Goal: Task Accomplishment & Management: Manage account settings

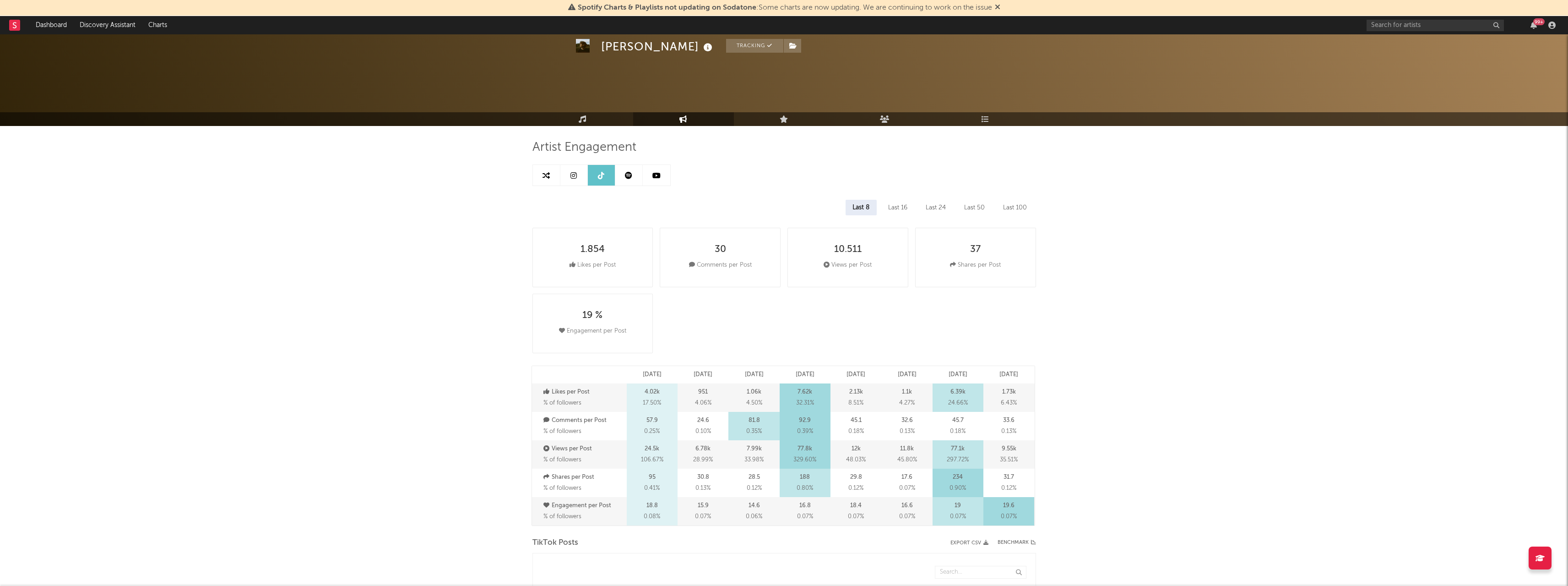
select select "6m"
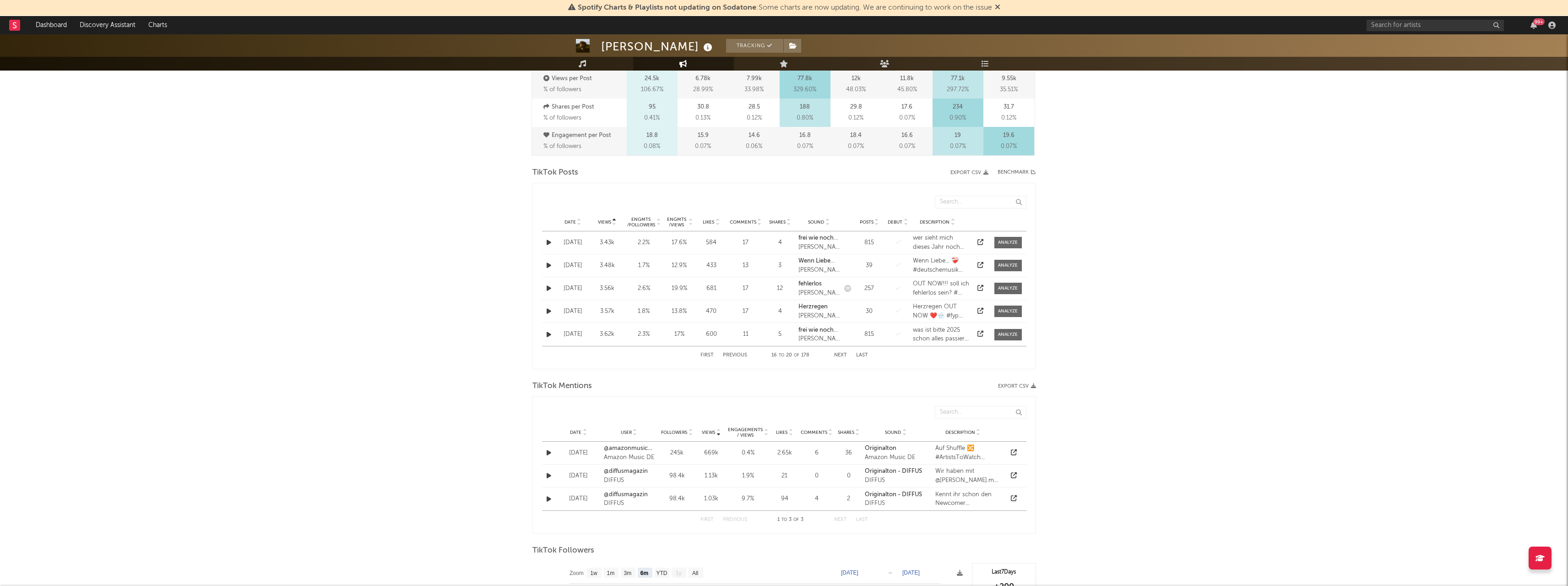
click at [31, 22] on link "Dashboard" at bounding box center [51, 25] width 44 height 18
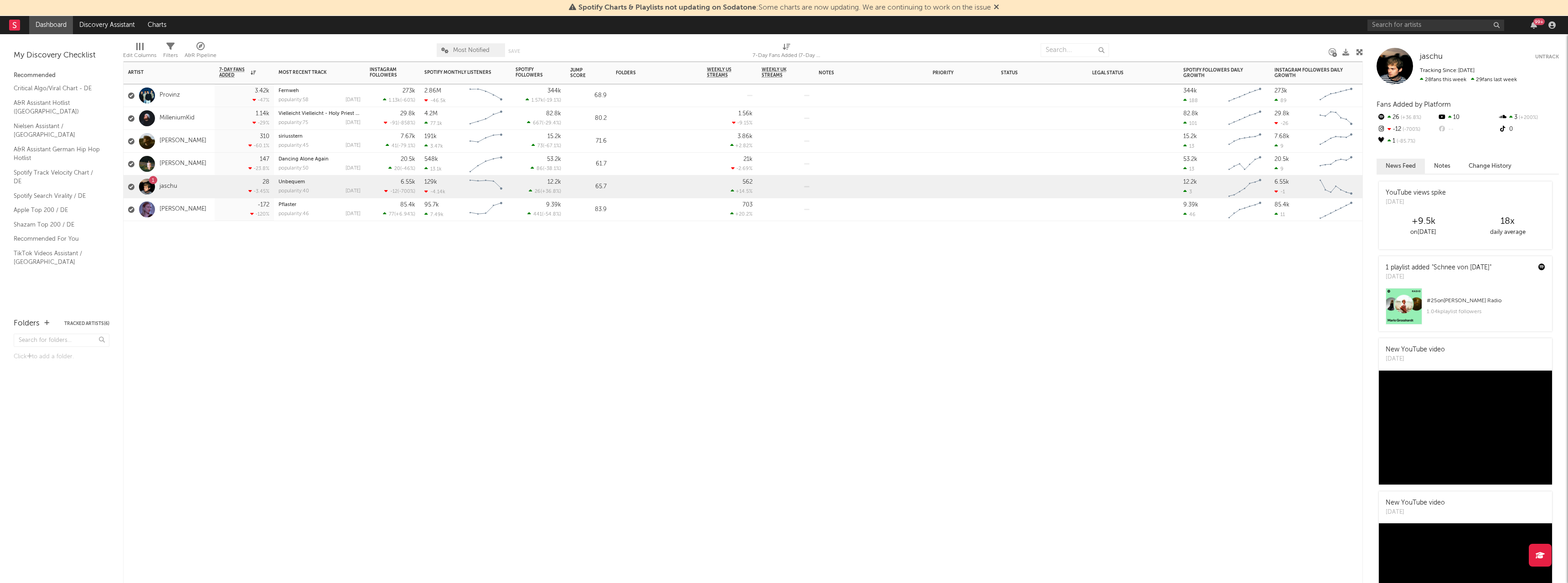
click at [210, 214] on div "[PERSON_NAME]" at bounding box center [169, 209] width 92 height 23
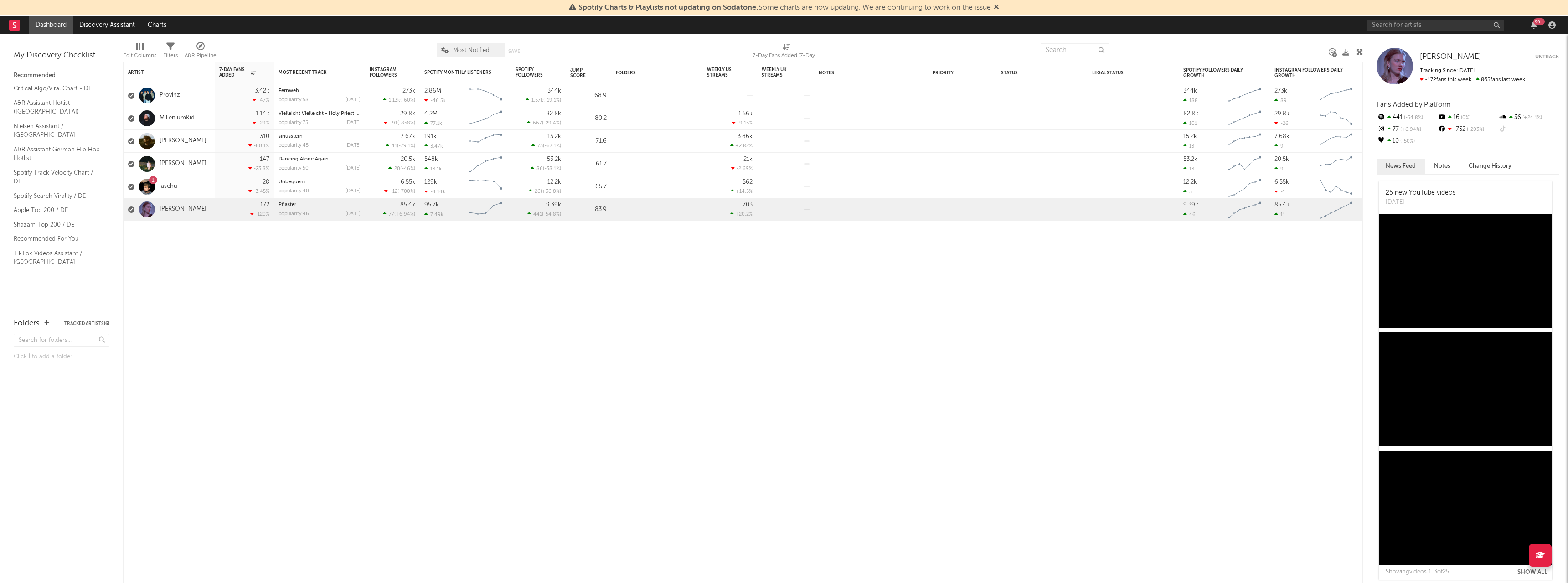
click at [171, 207] on link "[PERSON_NAME]" at bounding box center [182, 209] width 47 height 7
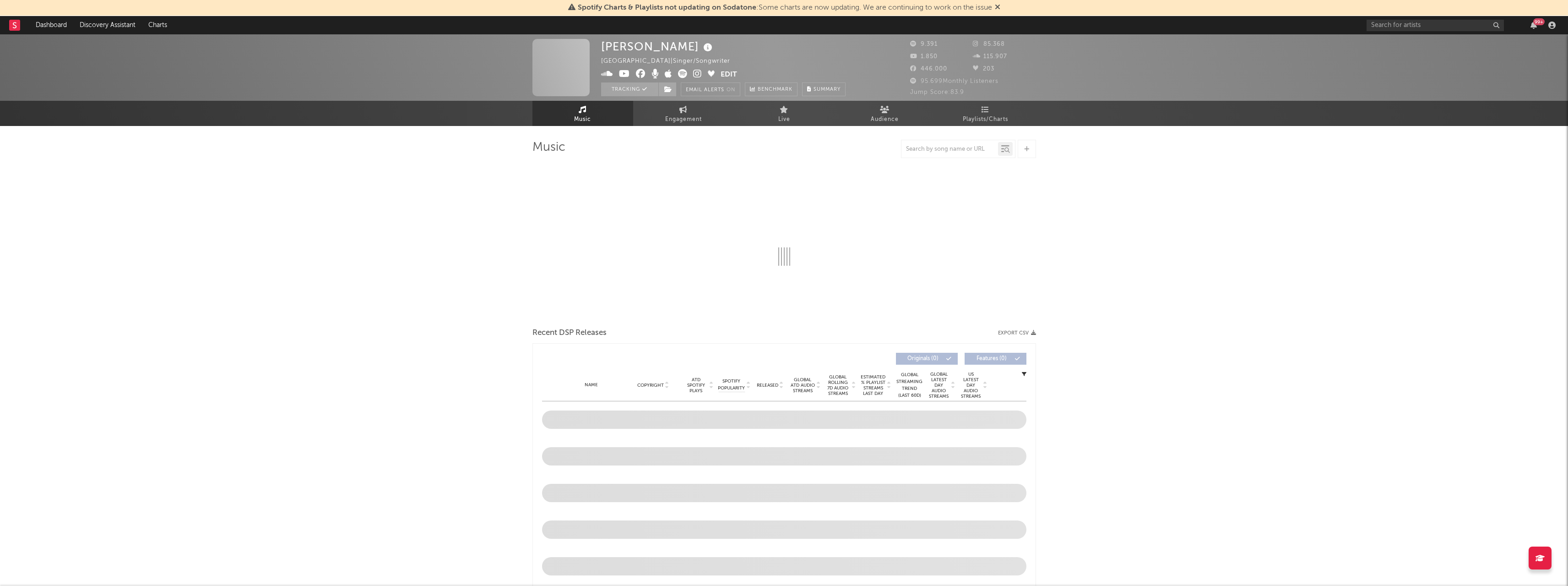
select select "6m"
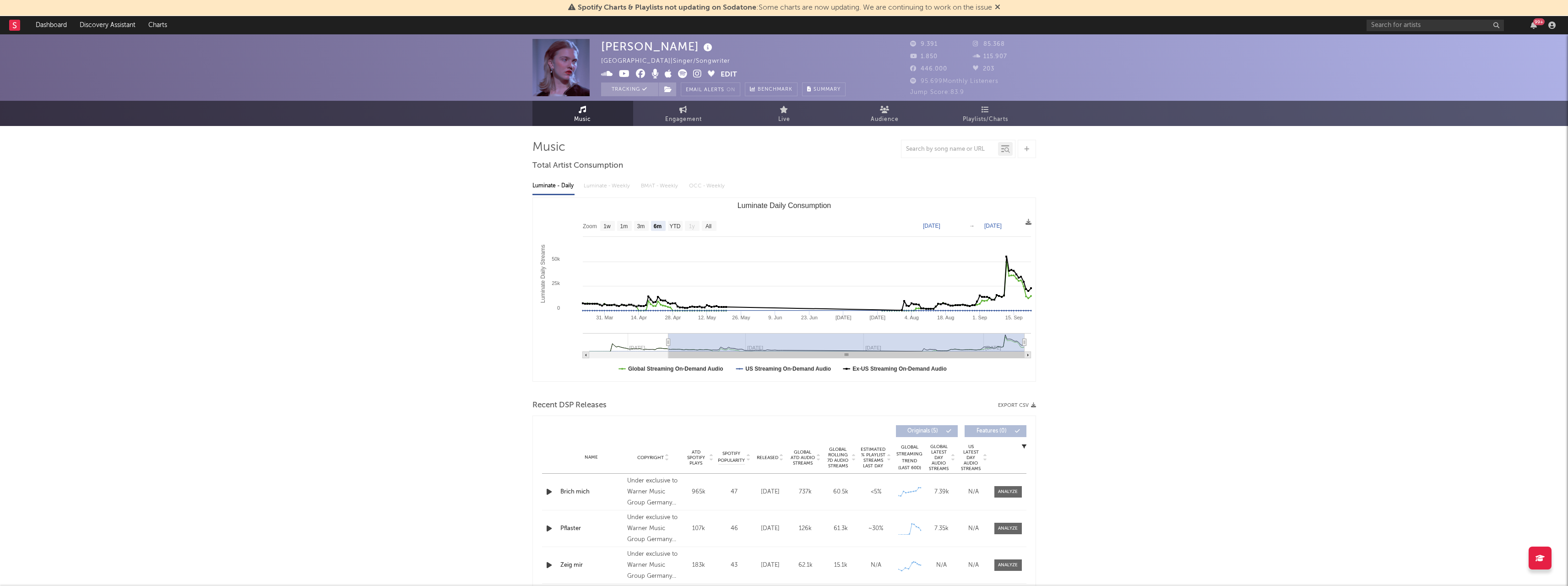
click at [730, 75] on button "Edit" at bounding box center [729, 75] width 17 height 12
click at [465, 219] on div "× Update Accounts Add, remove, or edit links to accounts, then click 'Update' a…" at bounding box center [787, 293] width 1575 height 586
click at [725, 75] on button "Edit" at bounding box center [729, 75] width 17 height 12
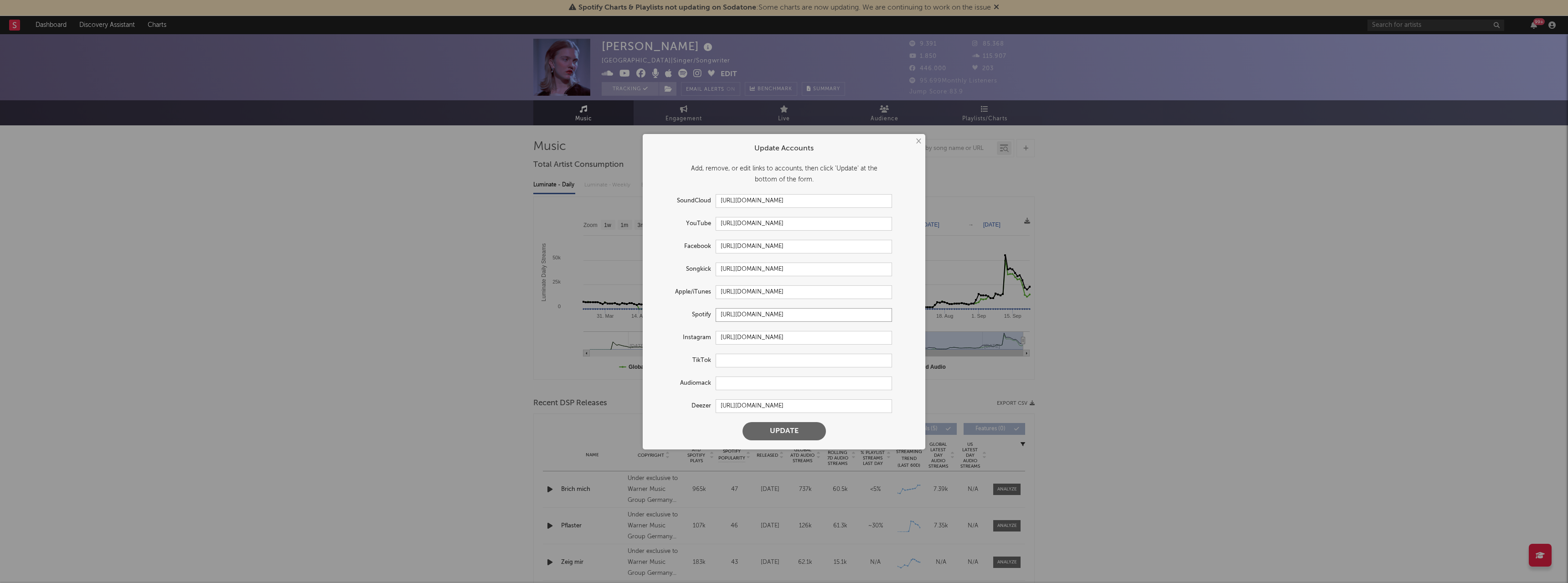
click at [756, 311] on input "[URL][DOMAIN_NAME]" at bounding box center [804, 315] width 177 height 14
click at [756, 311] on input "[URL][DOMAIN_NAME]" at bounding box center [804, 315] width 177 height 14
click at [800, 405] on input "[URL][DOMAIN_NAME]" at bounding box center [804, 406] width 177 height 14
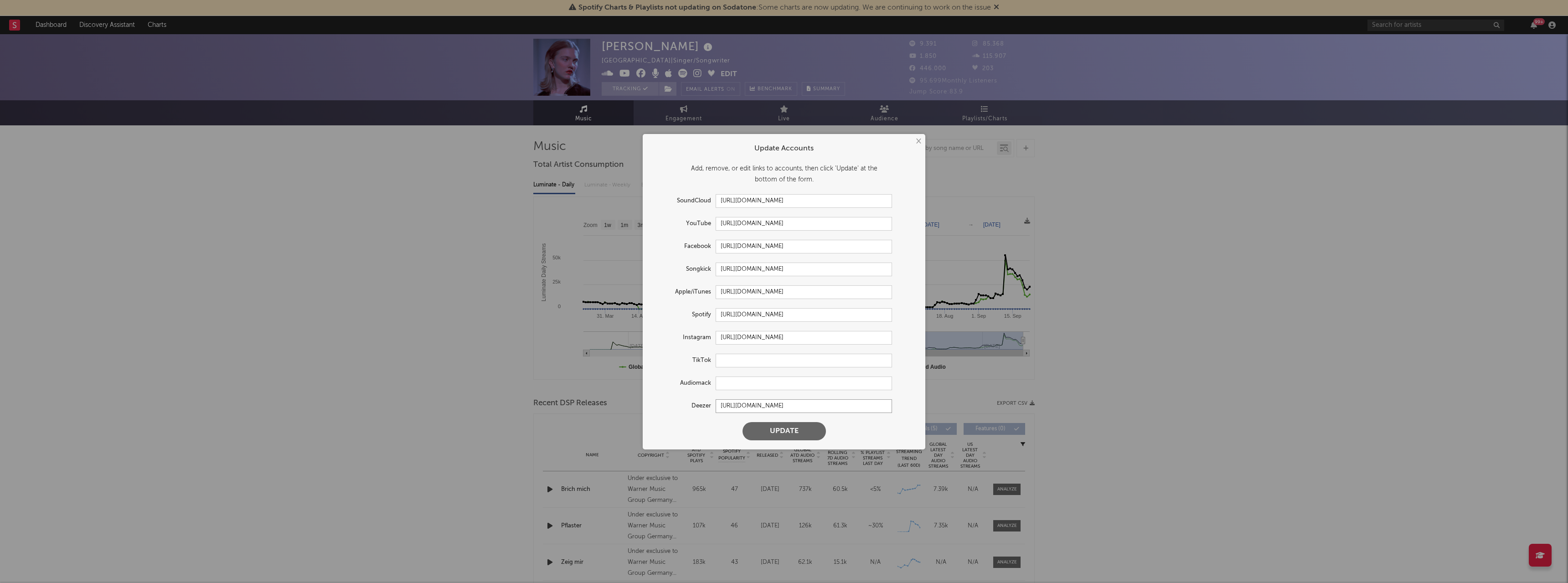
click at [800, 405] on input "[URL][DOMAIN_NAME]" at bounding box center [804, 406] width 177 height 14
click at [744, 341] on input "[URL][DOMAIN_NAME]" at bounding box center [804, 337] width 177 height 14
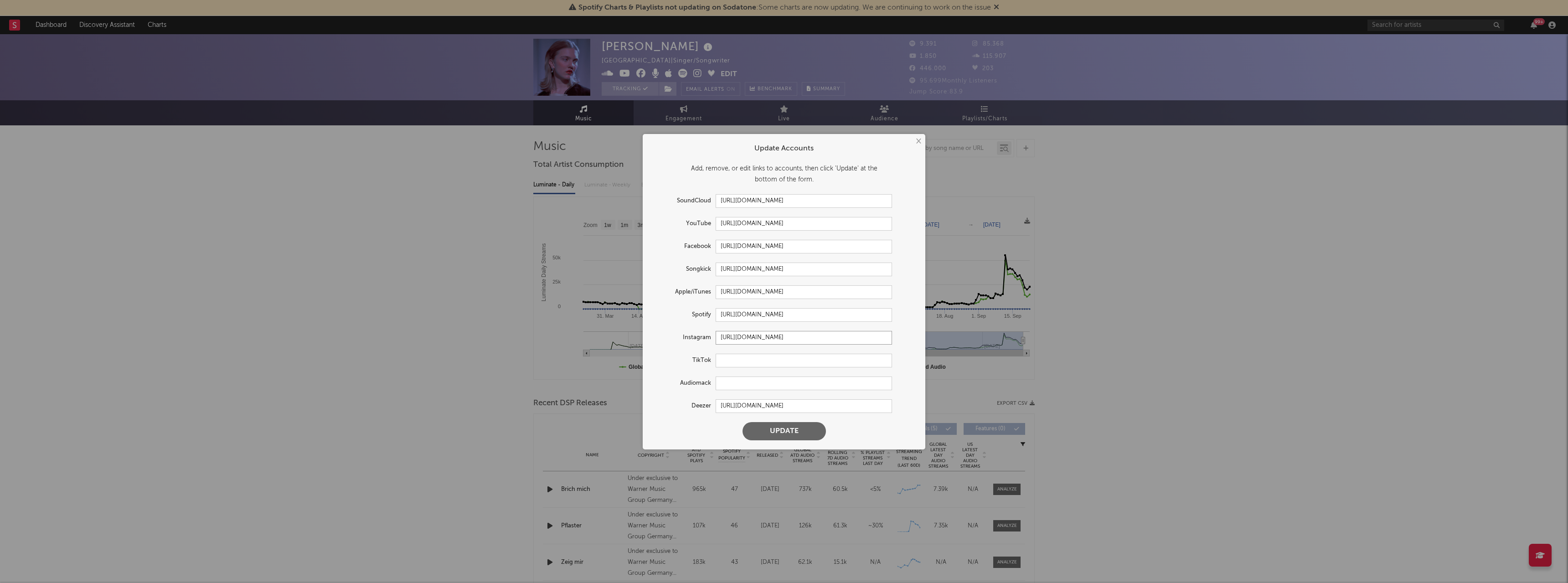
click at [744, 341] on input "[URL][DOMAIN_NAME]" at bounding box center [804, 337] width 177 height 14
